Goal: Find specific fact: Find specific fact

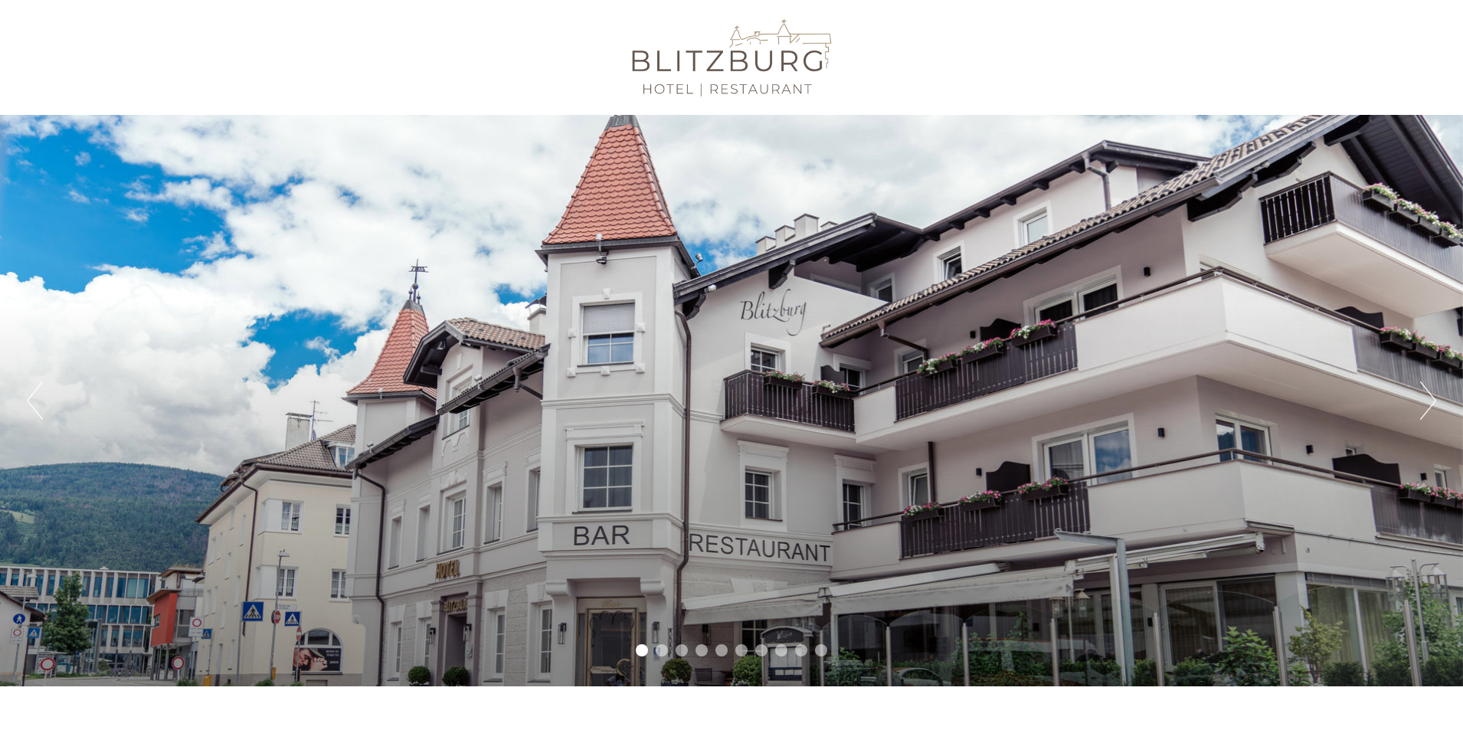
scroll to position [77, 0]
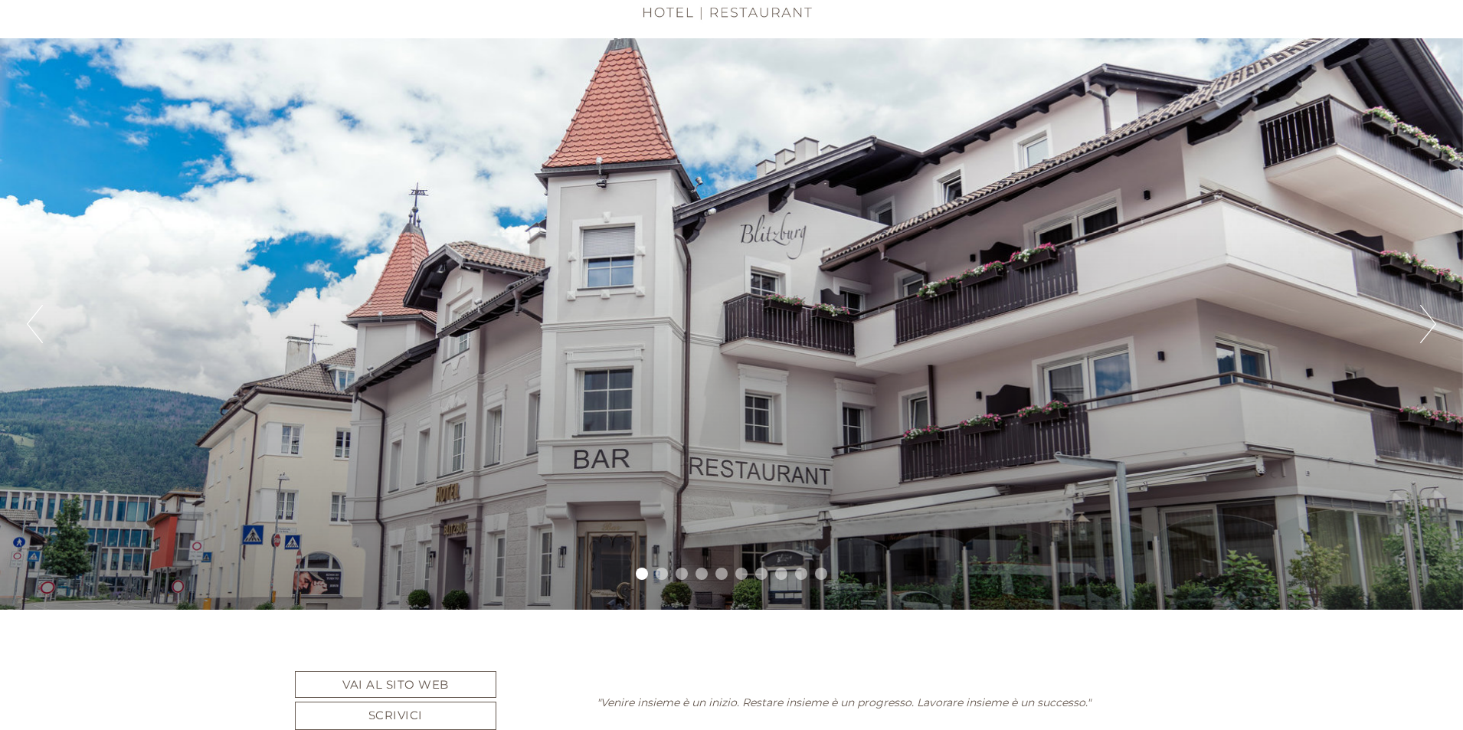
click at [1435, 321] on button "Next" at bounding box center [1428, 324] width 16 height 38
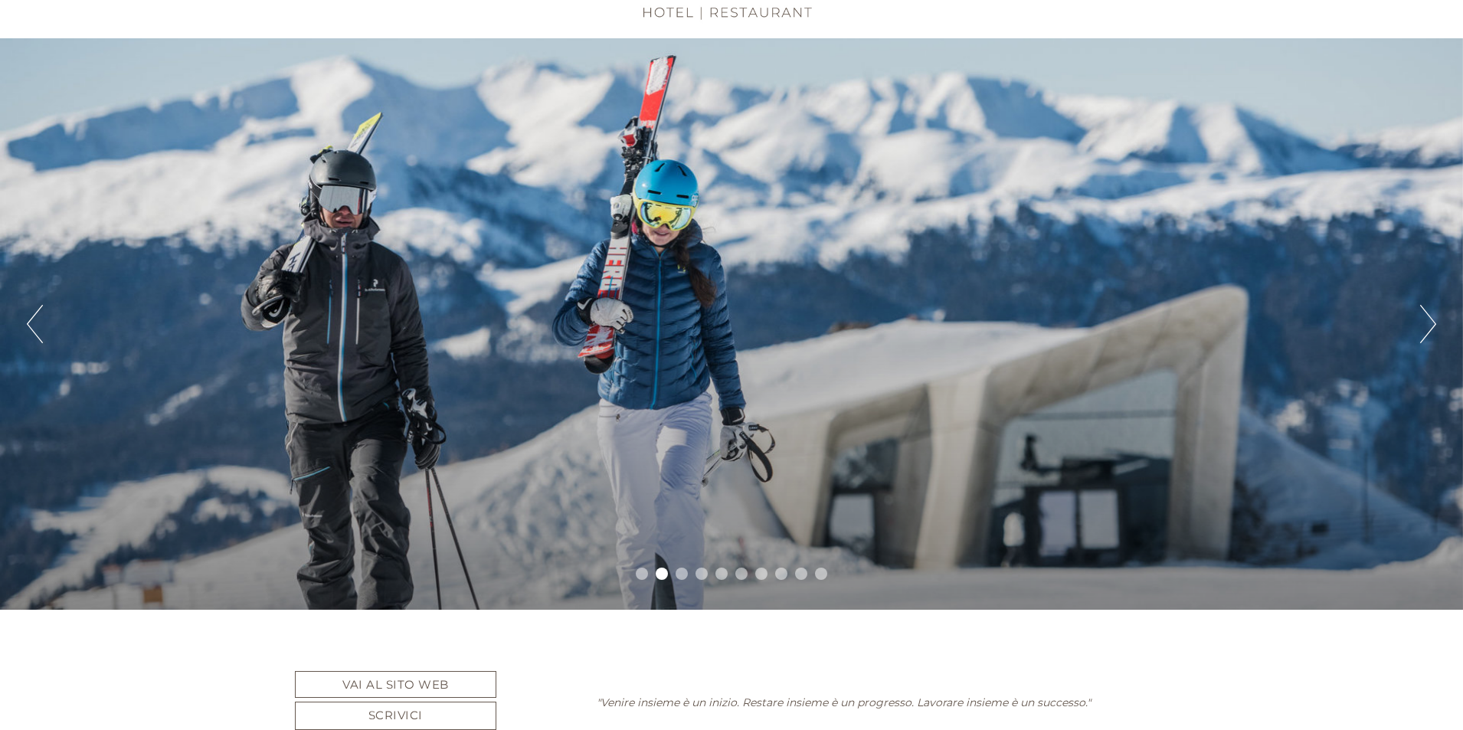
click at [1431, 325] on button "Next" at bounding box center [1428, 324] width 16 height 38
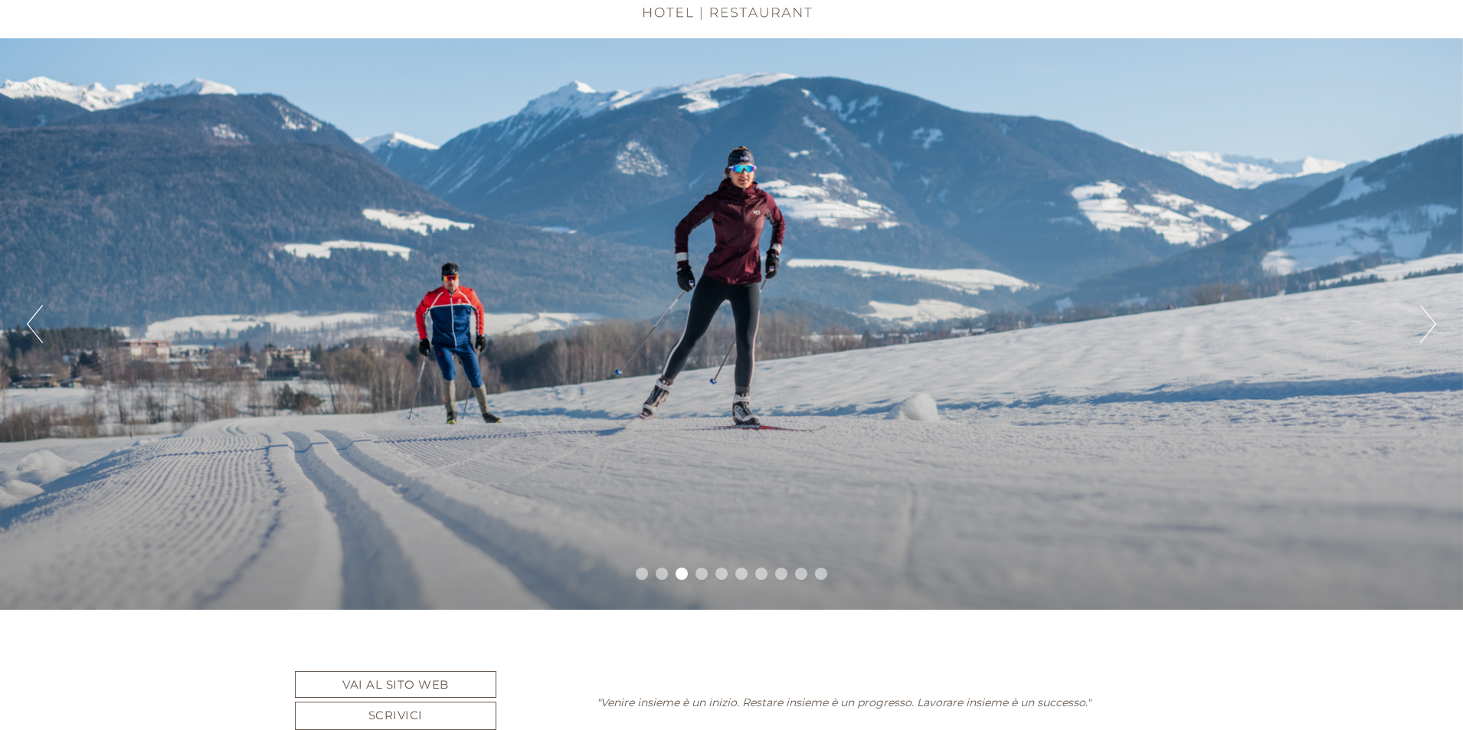
click at [1431, 325] on button "Next" at bounding box center [1428, 324] width 16 height 38
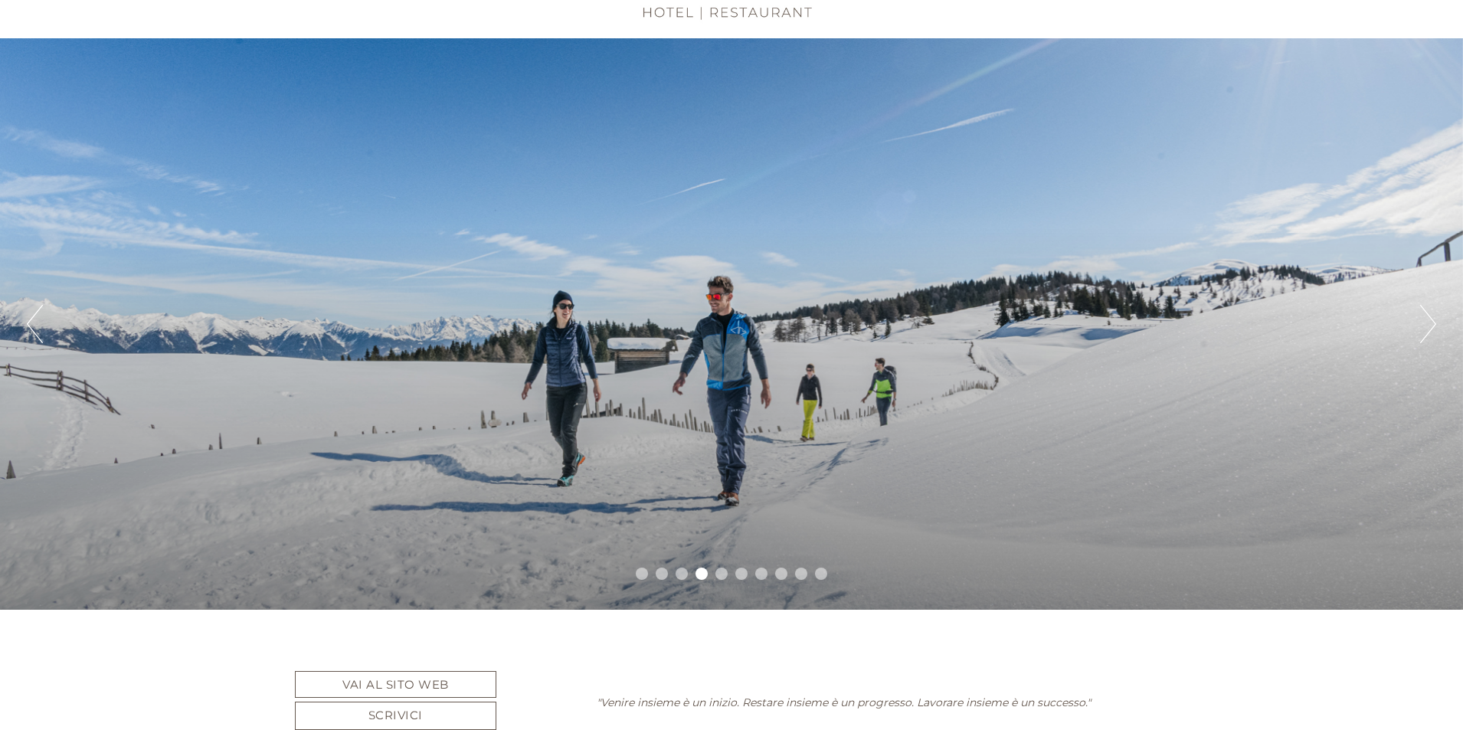
click at [1431, 325] on button "Next" at bounding box center [1428, 324] width 16 height 38
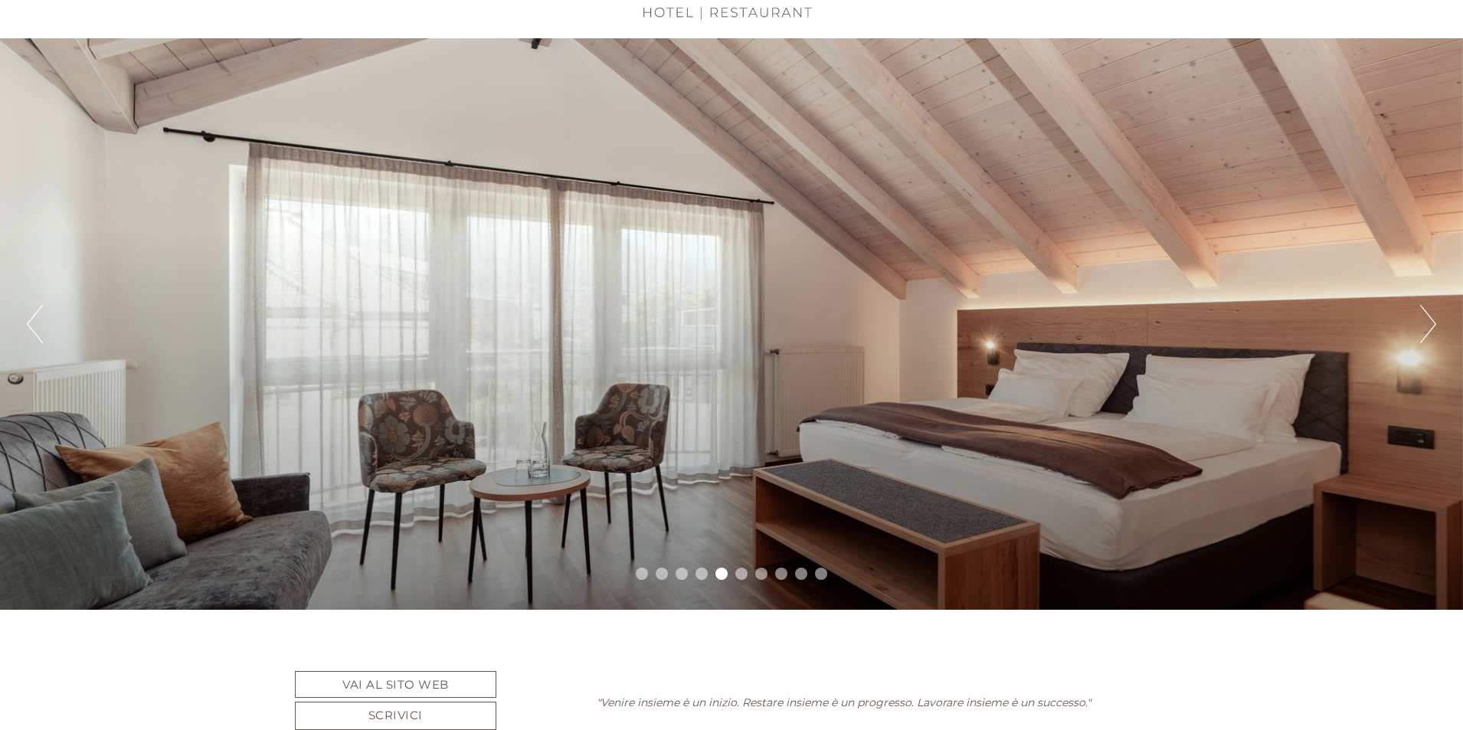
click at [1431, 325] on button "Next" at bounding box center [1428, 324] width 16 height 38
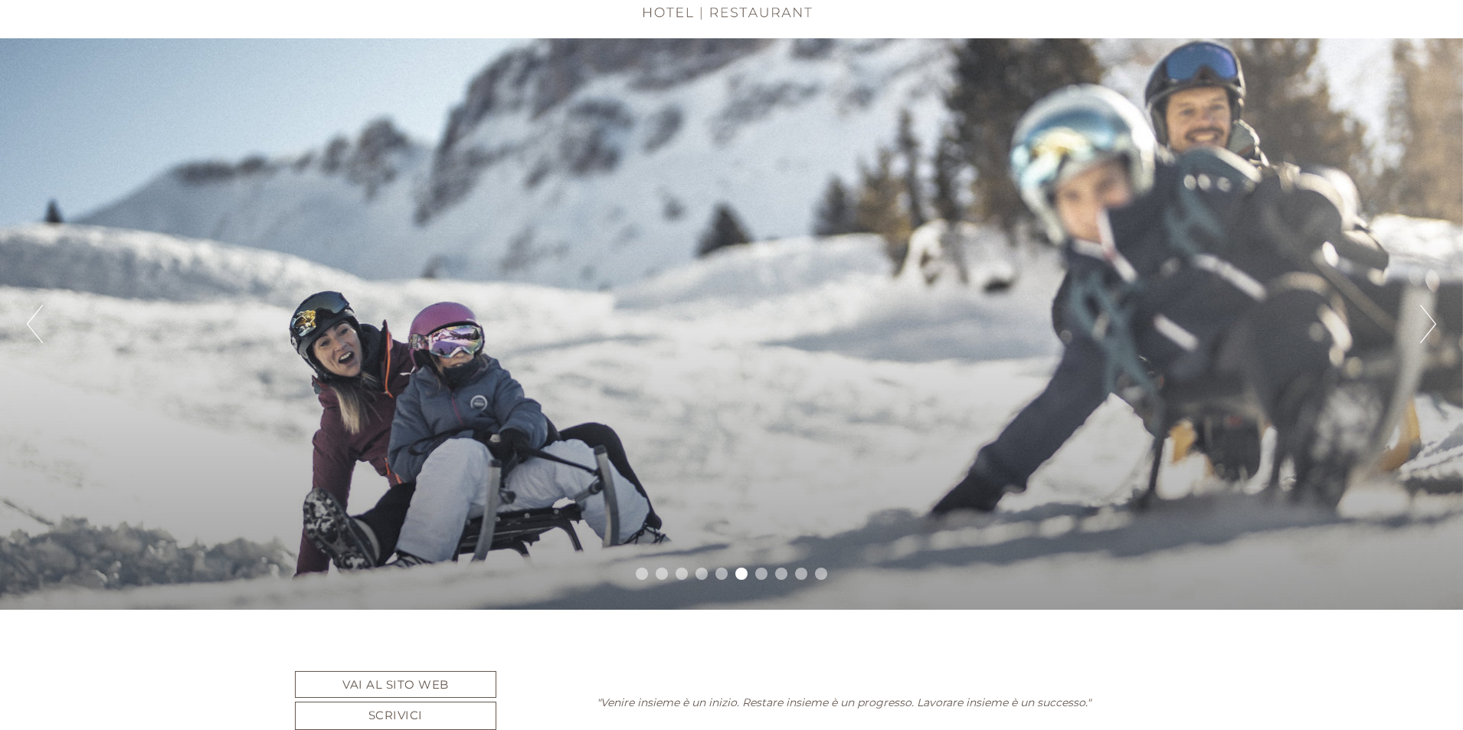
click at [1431, 325] on button "Next" at bounding box center [1428, 324] width 16 height 38
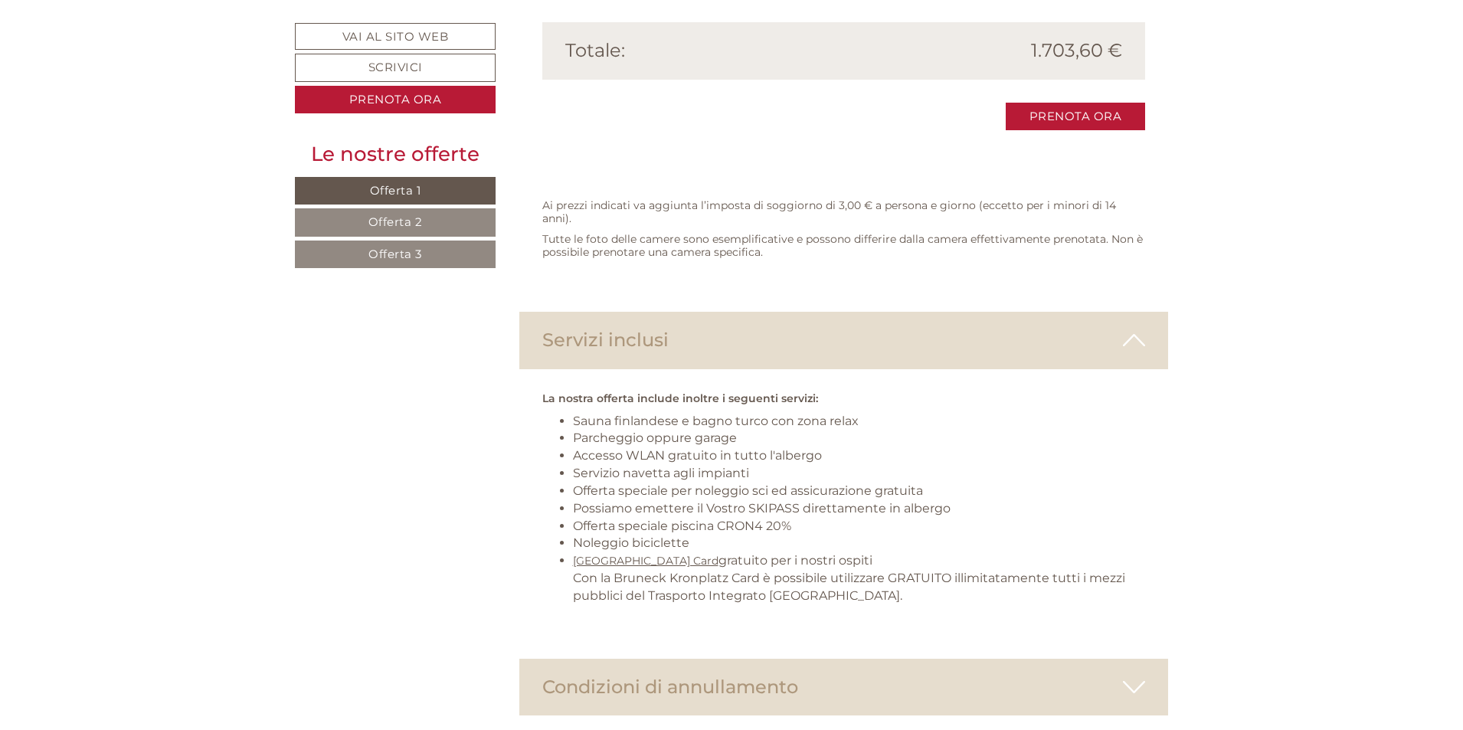
scroll to position [3829, 0]
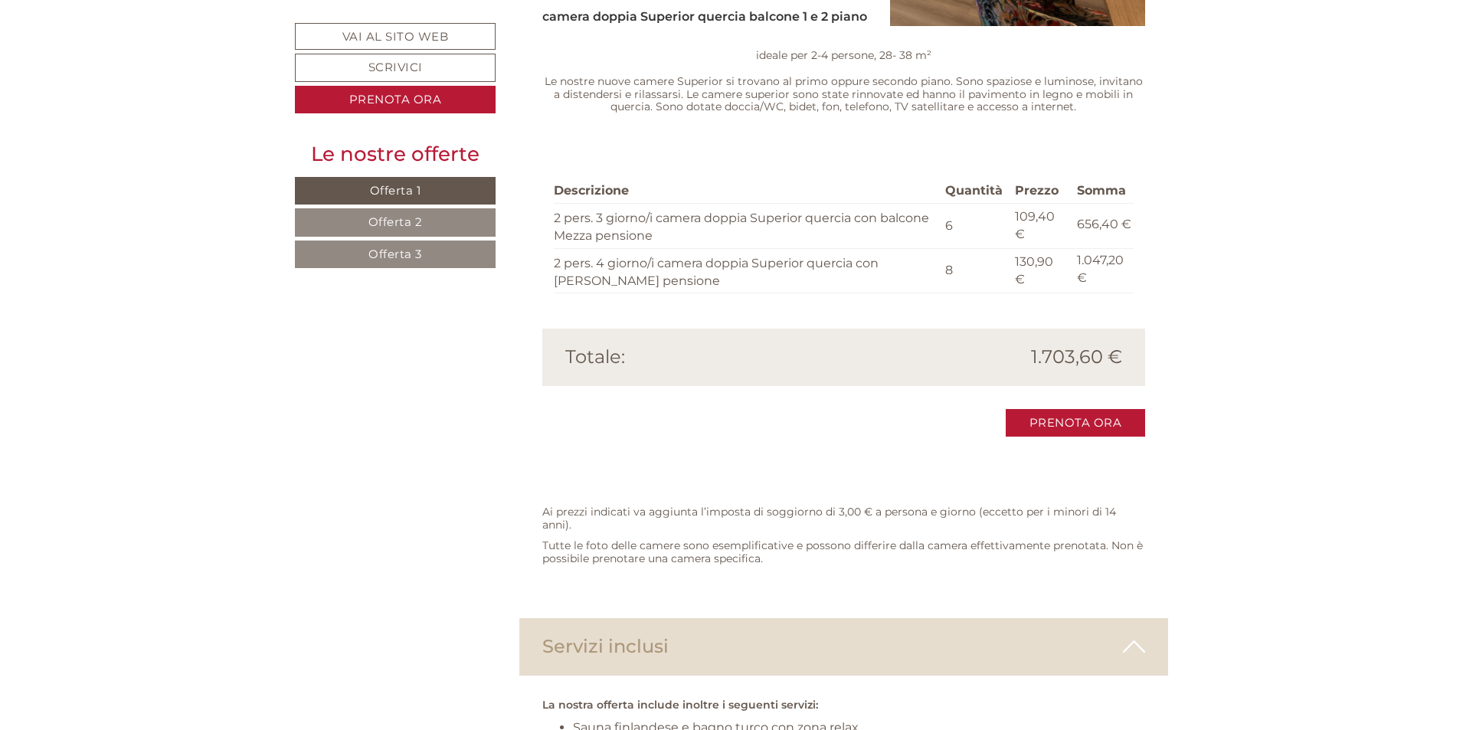
click at [391, 222] on span "Offerta 2" at bounding box center [395, 221] width 54 height 15
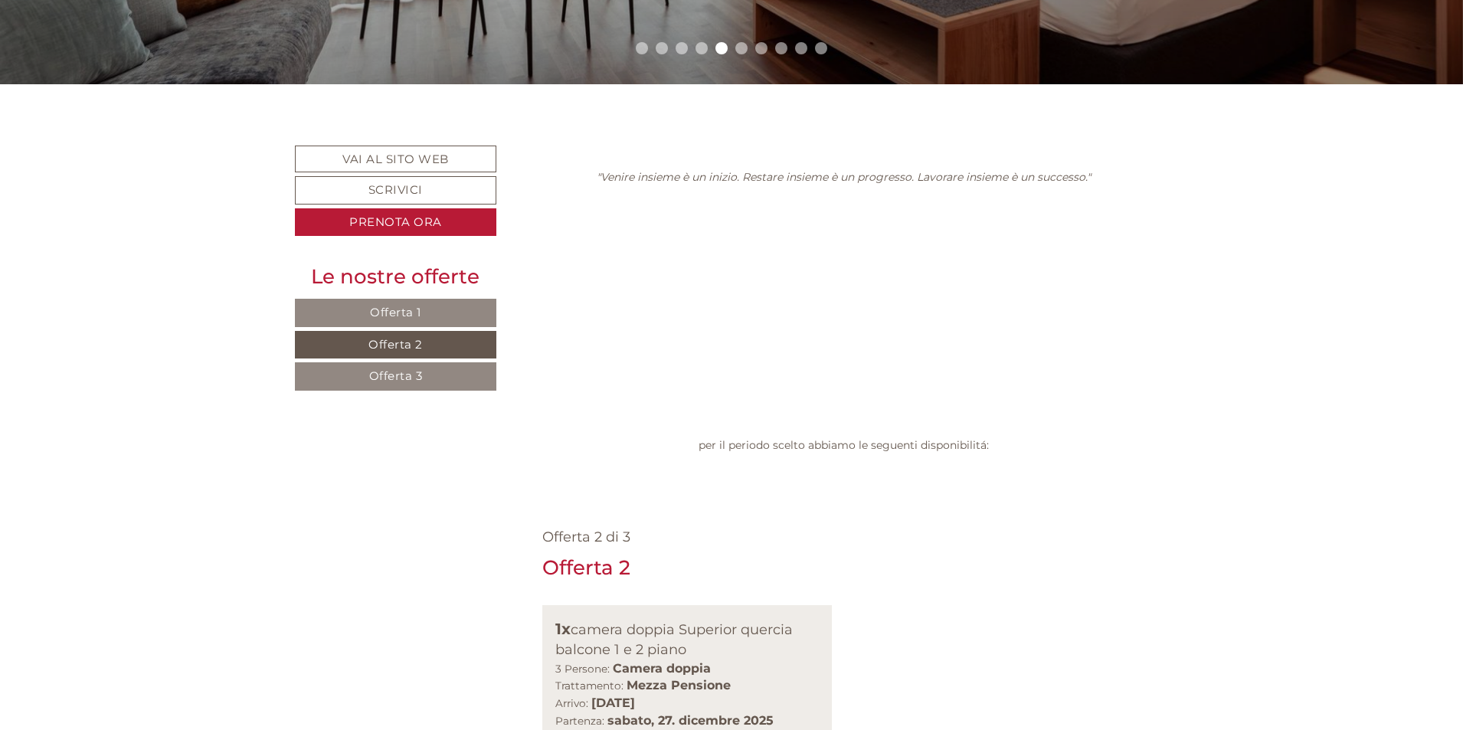
scroll to position [597, 0]
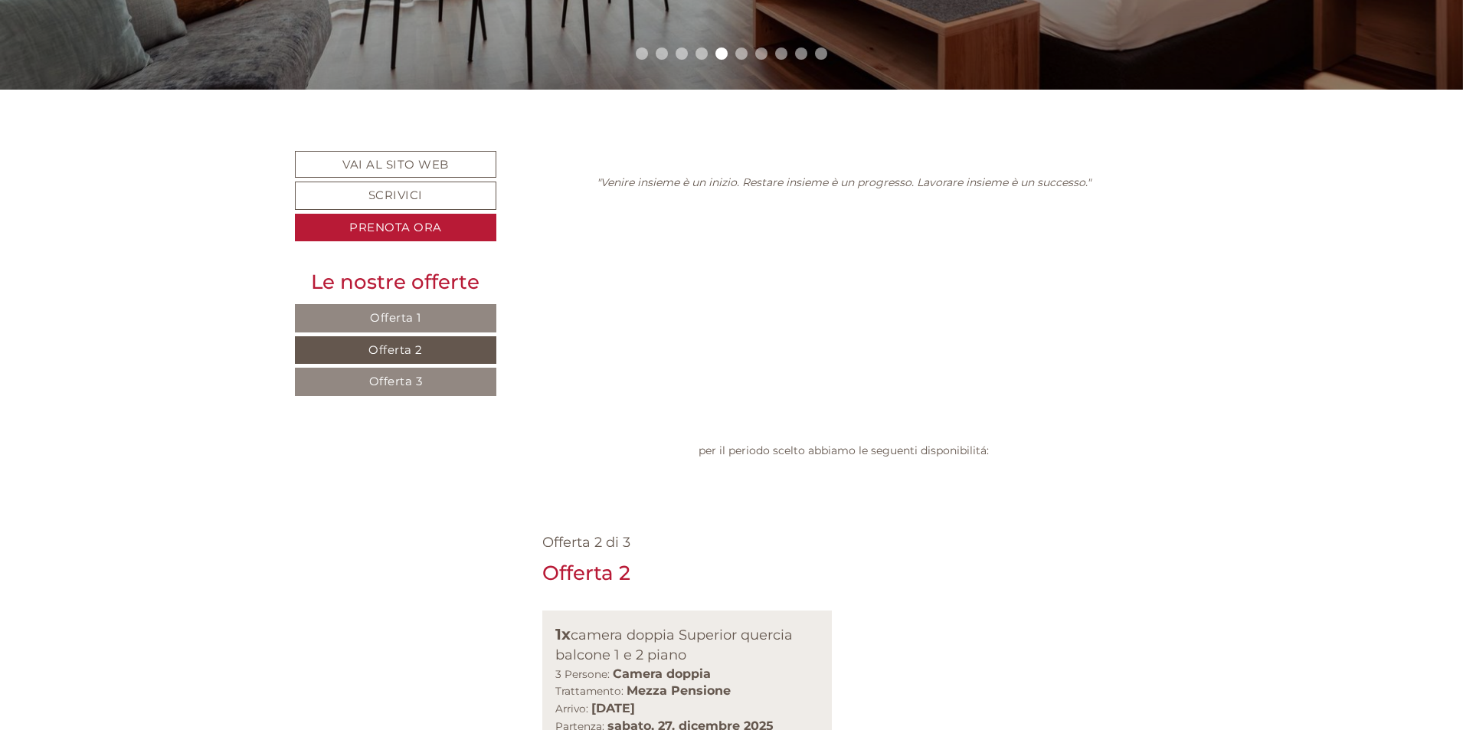
click at [430, 384] on link "Offerta 3" at bounding box center [395, 382] width 201 height 28
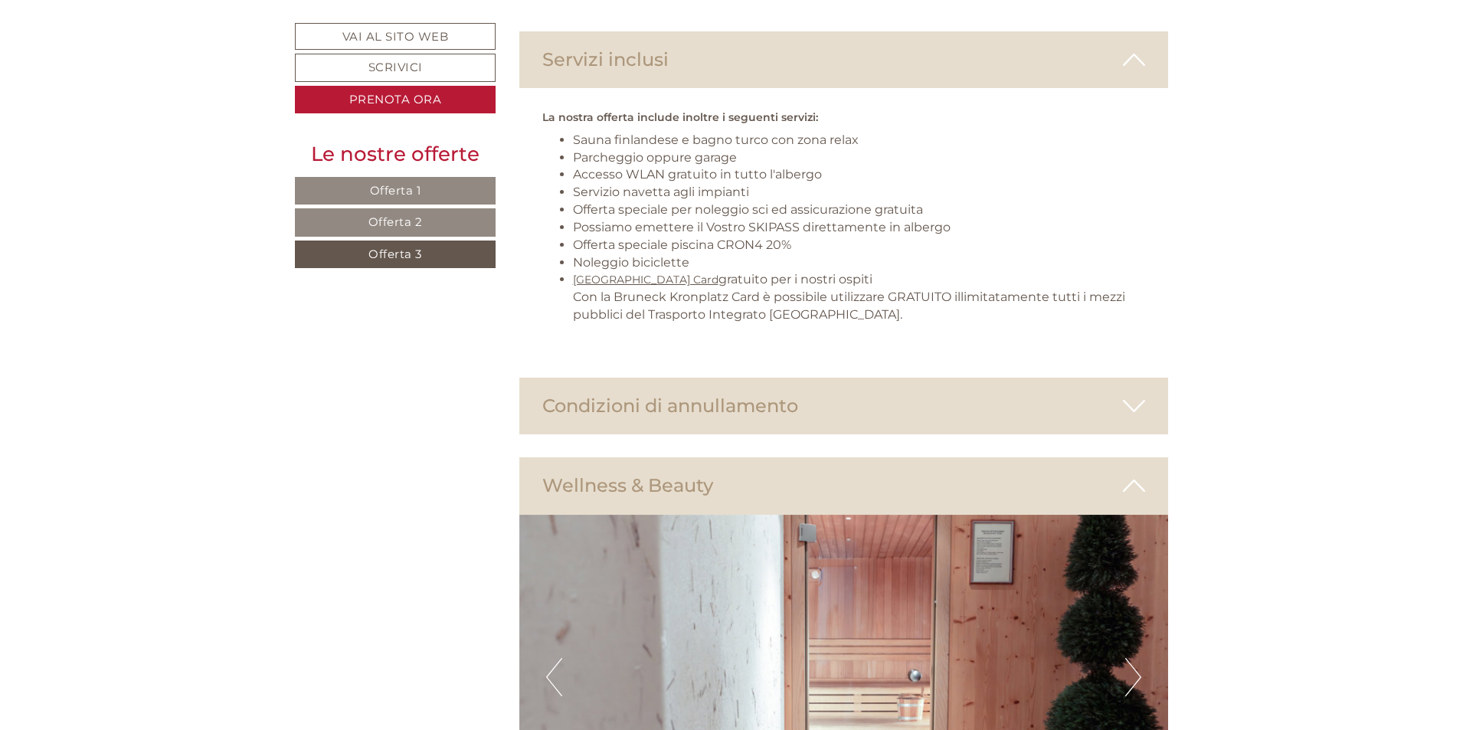
scroll to position [2435, 0]
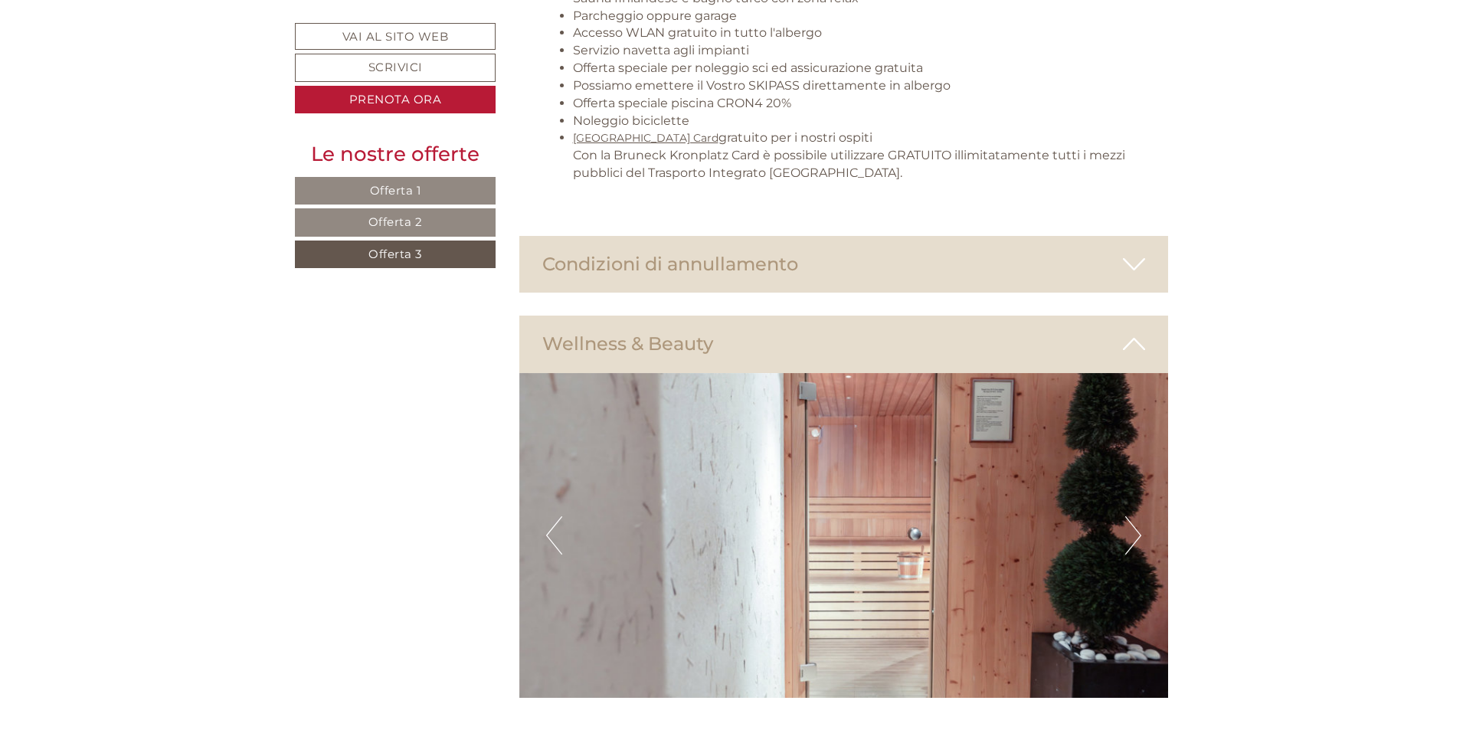
click at [1138, 516] on button "Next" at bounding box center [1133, 535] width 16 height 38
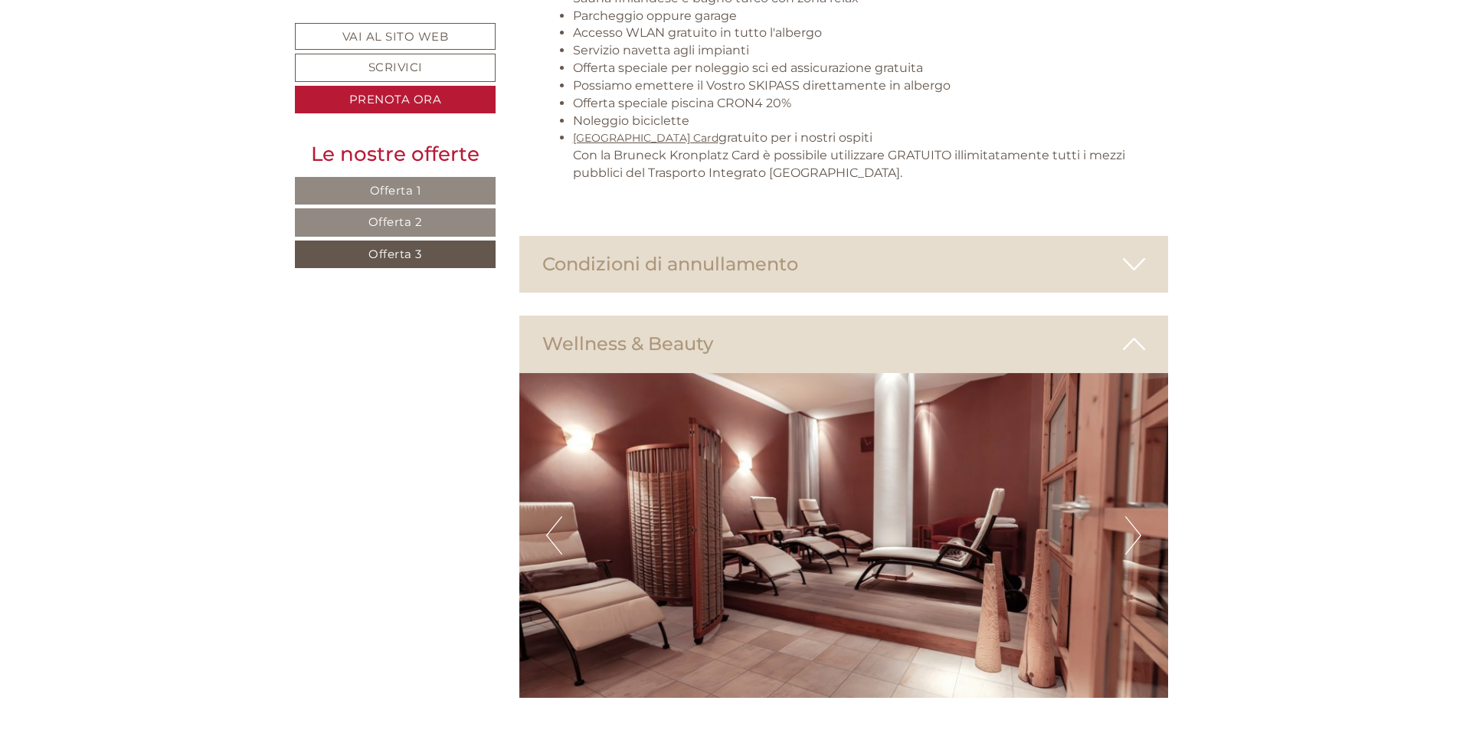
click at [1139, 516] on button "Next" at bounding box center [1133, 535] width 16 height 38
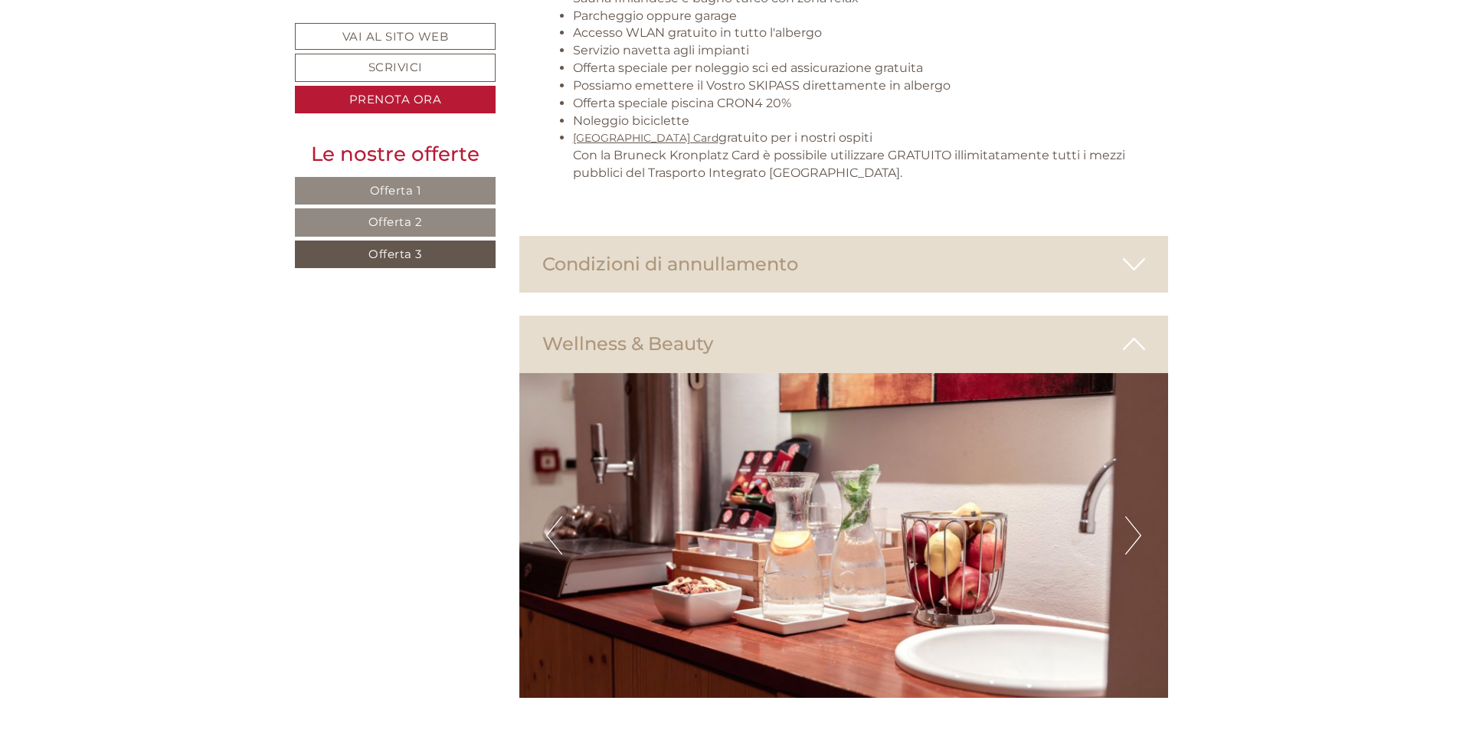
click at [1139, 516] on button "Next" at bounding box center [1133, 535] width 16 height 38
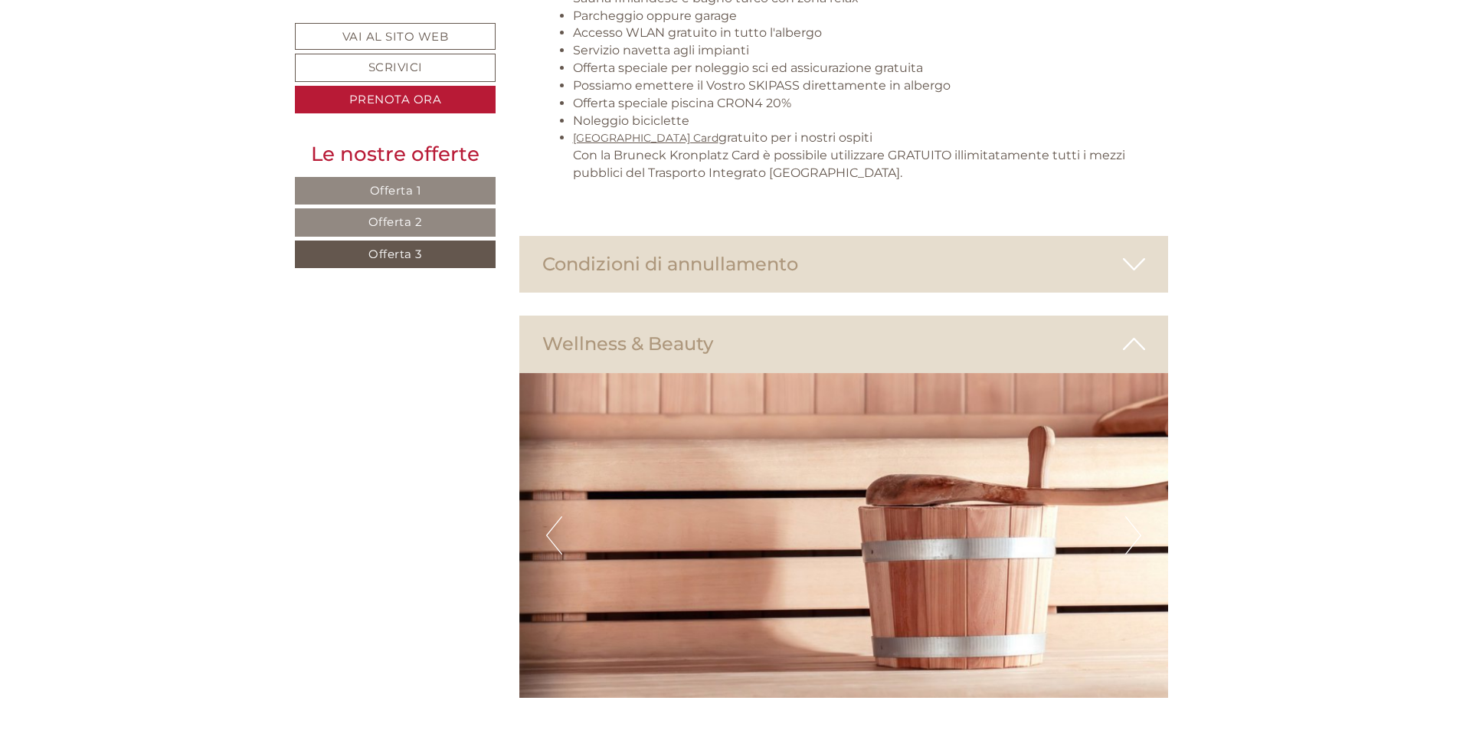
click at [1139, 516] on button "Next" at bounding box center [1133, 535] width 16 height 38
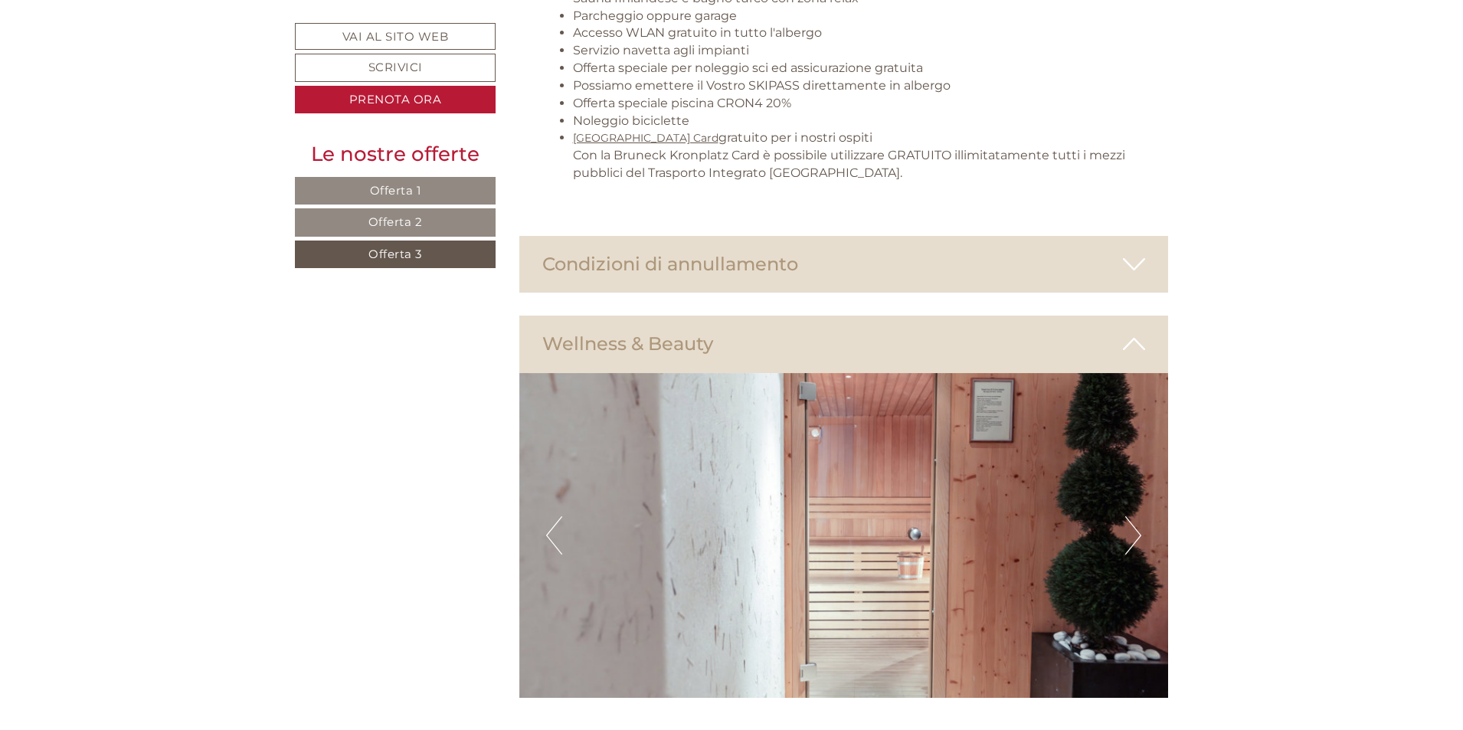
click at [1138, 516] on button "Next" at bounding box center [1133, 535] width 16 height 38
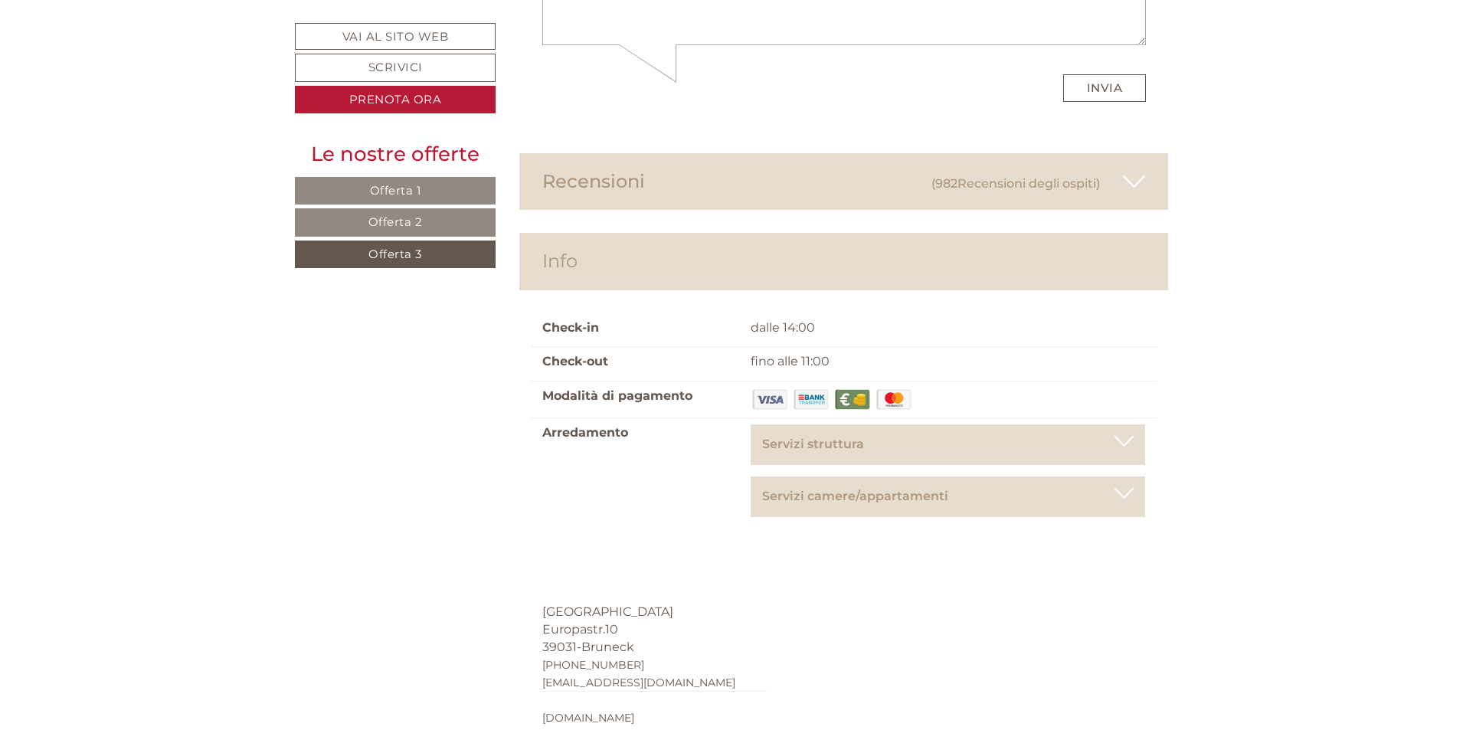
scroll to position [6188, 0]
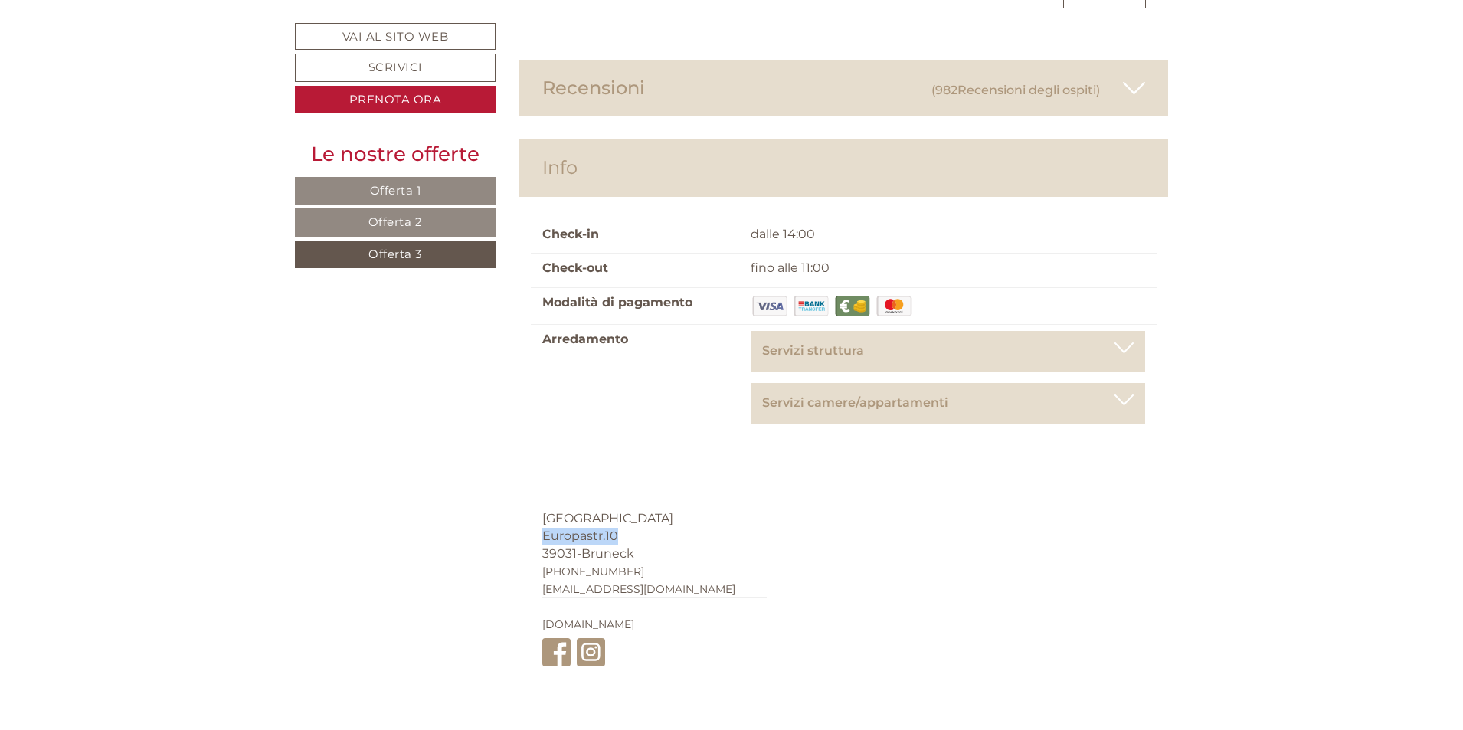
drag, startPoint x: 540, startPoint y: 299, endPoint x: 620, endPoint y: 298, distance: 80.4
click at [620, 487] on div "[GEOGRAPHIC_DATA] Europastr.10 39031 - [GEOGRAPHIC_DATA] [PHONE_NUMBER] [EMAIL_…" at bounding box center [654, 591] width 270 height 208
copy span "Europastr.10"
